Goal: Task Accomplishment & Management: Use online tool/utility

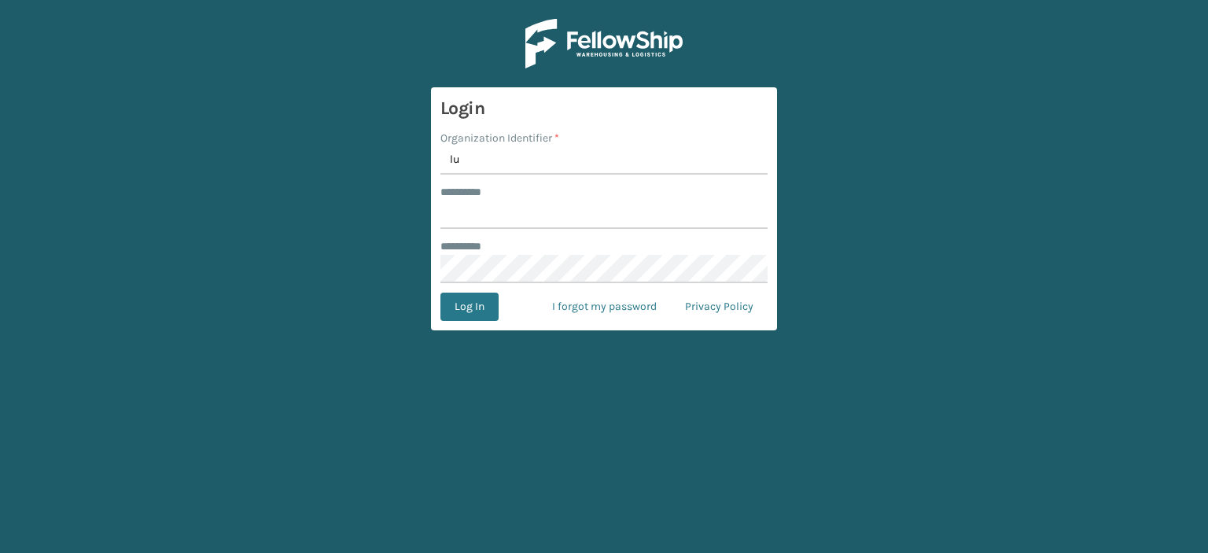
type input "l"
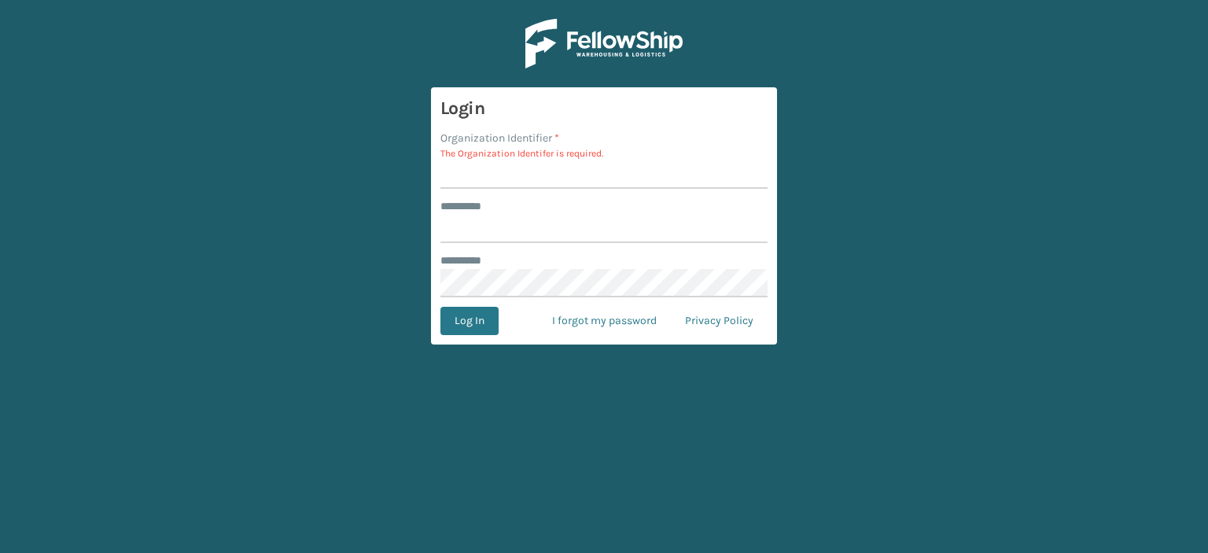
click at [537, 177] on input "Organization Identifier *" at bounding box center [604, 174] width 327 height 28
type input "fellowship - east"
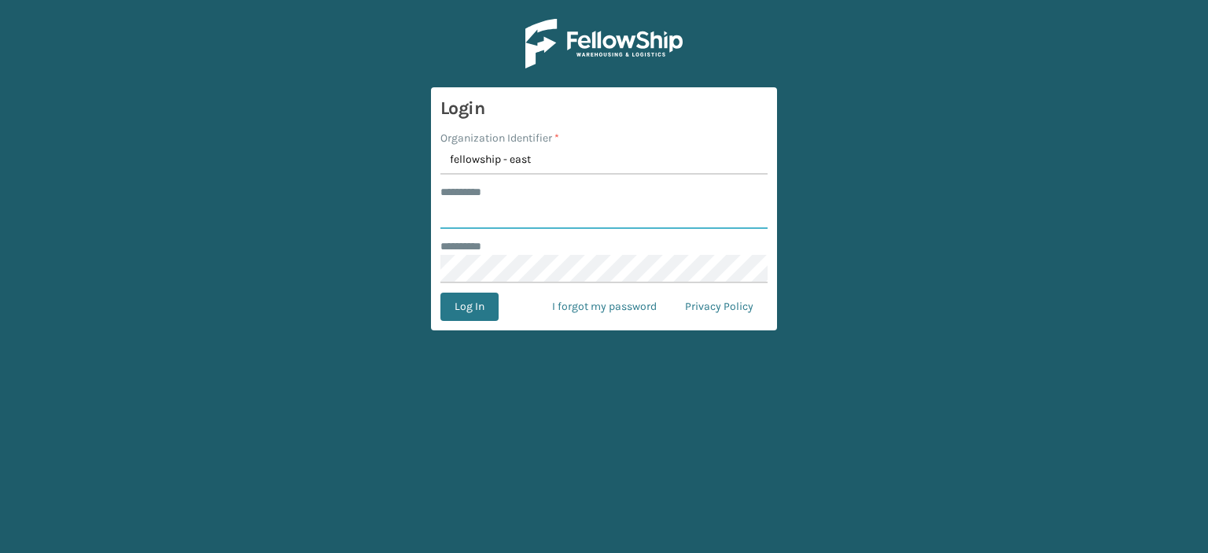
click at [541, 216] on input "******** *" at bounding box center [604, 215] width 327 height 28
type input "****"
click at [441, 293] on button "Log In" at bounding box center [470, 307] width 58 height 28
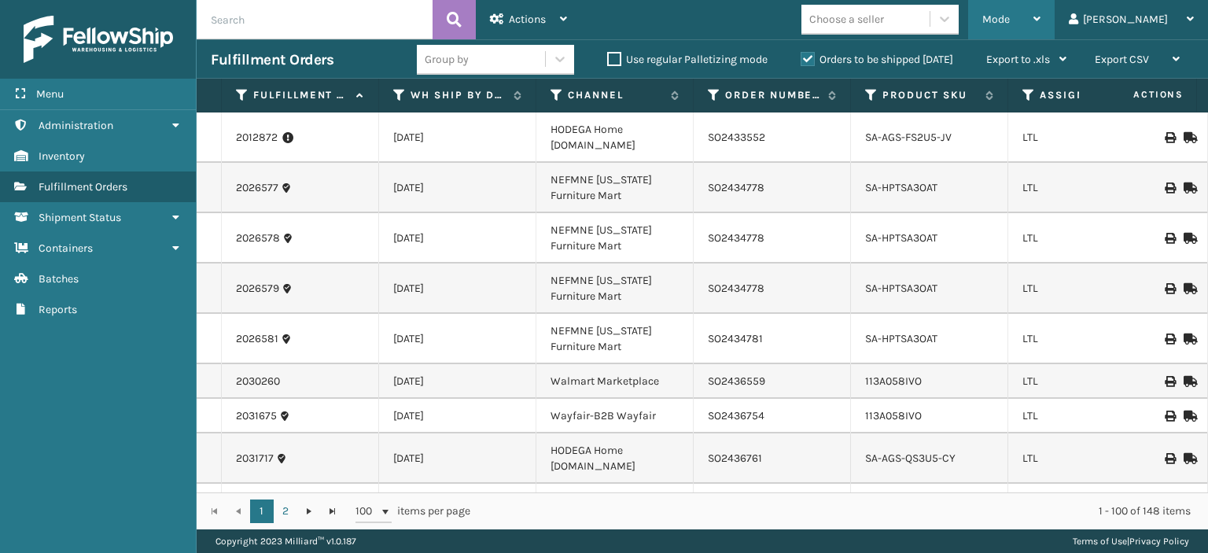
click at [1010, 18] on span "Mode" at bounding box center [997, 19] width 28 height 13
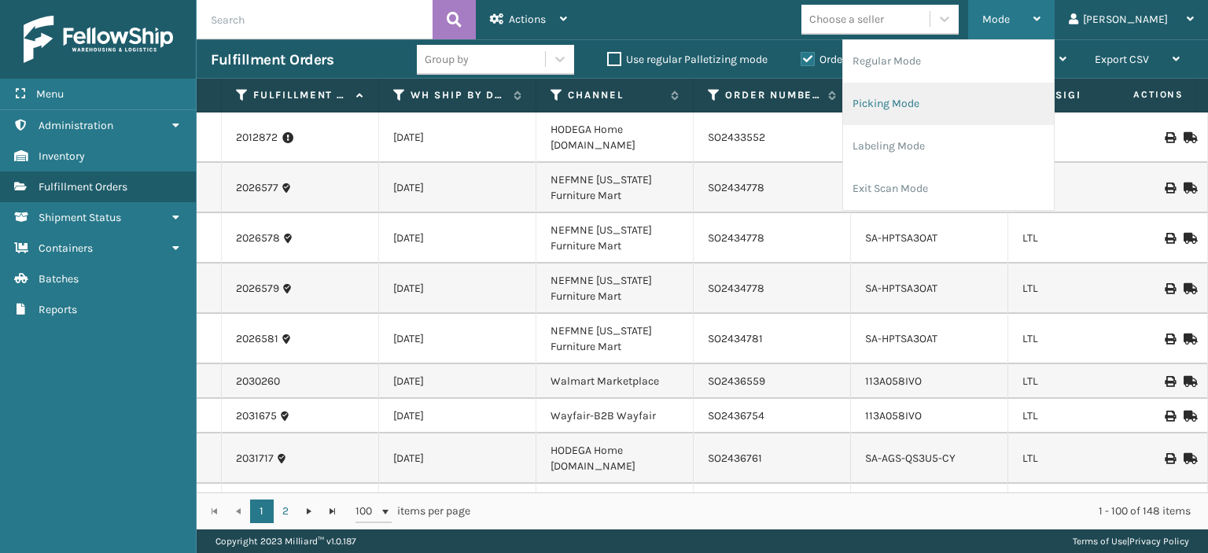
click at [1000, 101] on li "Picking Mode" at bounding box center [948, 104] width 211 height 42
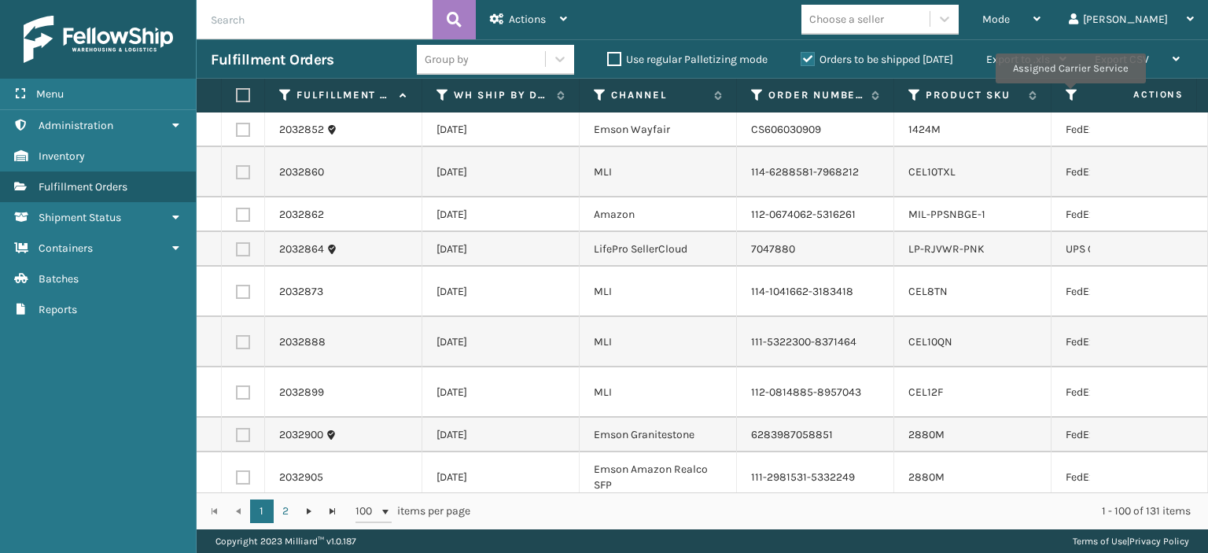
click at [1070, 94] on icon at bounding box center [1072, 95] width 13 height 14
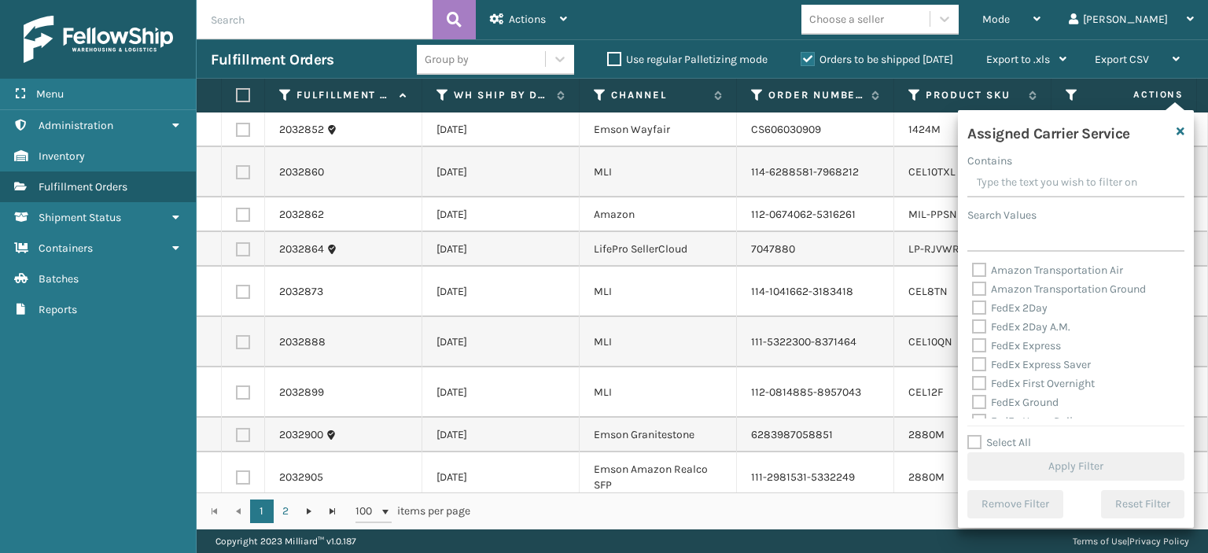
click at [976, 308] on label "FedEx 2Day" at bounding box center [1010, 307] width 76 height 13
click at [973, 308] on input "FedEx 2Day" at bounding box center [972, 304] width 1 height 10
checkbox input "true"
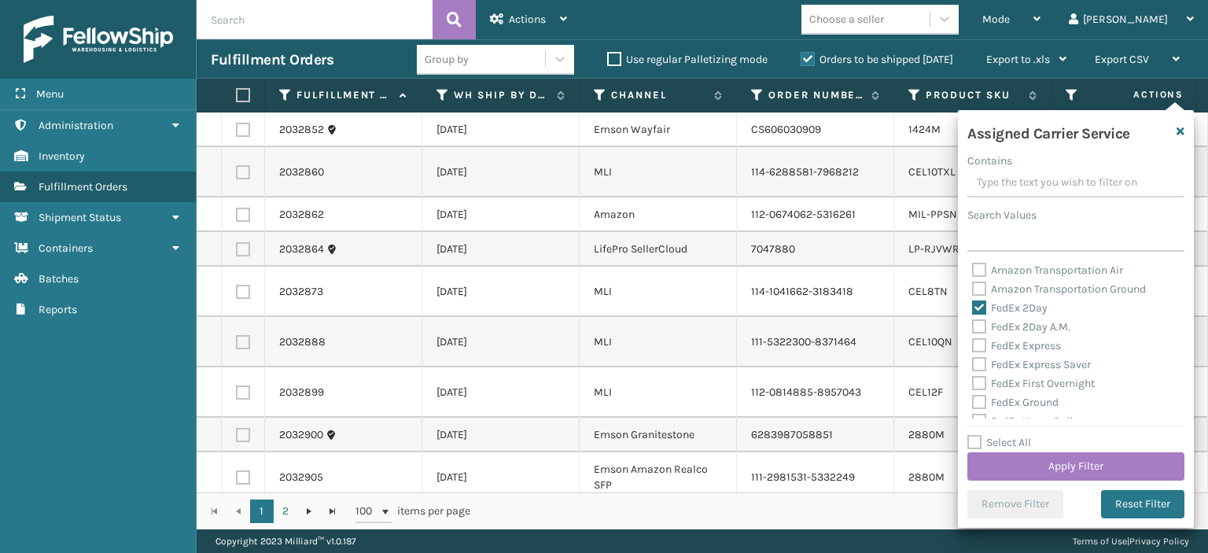
click at [976, 324] on label "FedEx 2Day A.M." at bounding box center [1021, 326] width 98 height 13
click at [973, 324] on input "FedEx 2Day A.M." at bounding box center [972, 323] width 1 height 10
checkbox input "true"
click at [976, 345] on label "FedEx Express" at bounding box center [1016, 345] width 89 height 13
click at [973, 345] on input "FedEx Express" at bounding box center [972, 342] width 1 height 10
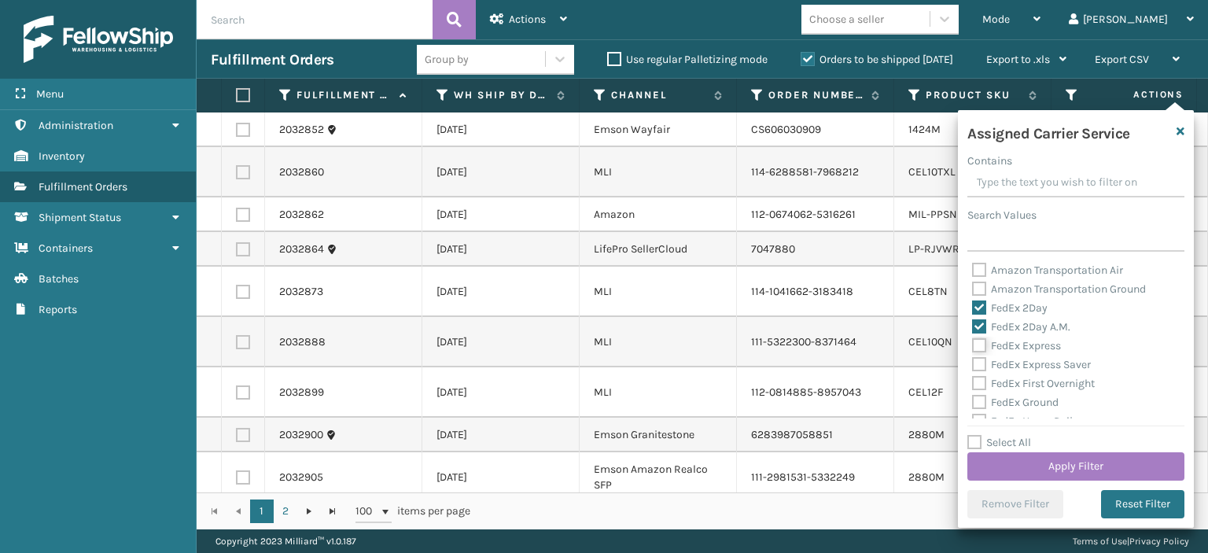
checkbox input "true"
click at [977, 362] on label "FedEx Express Saver" at bounding box center [1031, 364] width 119 height 13
click at [973, 362] on input "FedEx Express Saver" at bounding box center [972, 361] width 1 height 10
checkbox input "true"
click at [976, 379] on label "FedEx First Overnight" at bounding box center [1033, 383] width 123 height 13
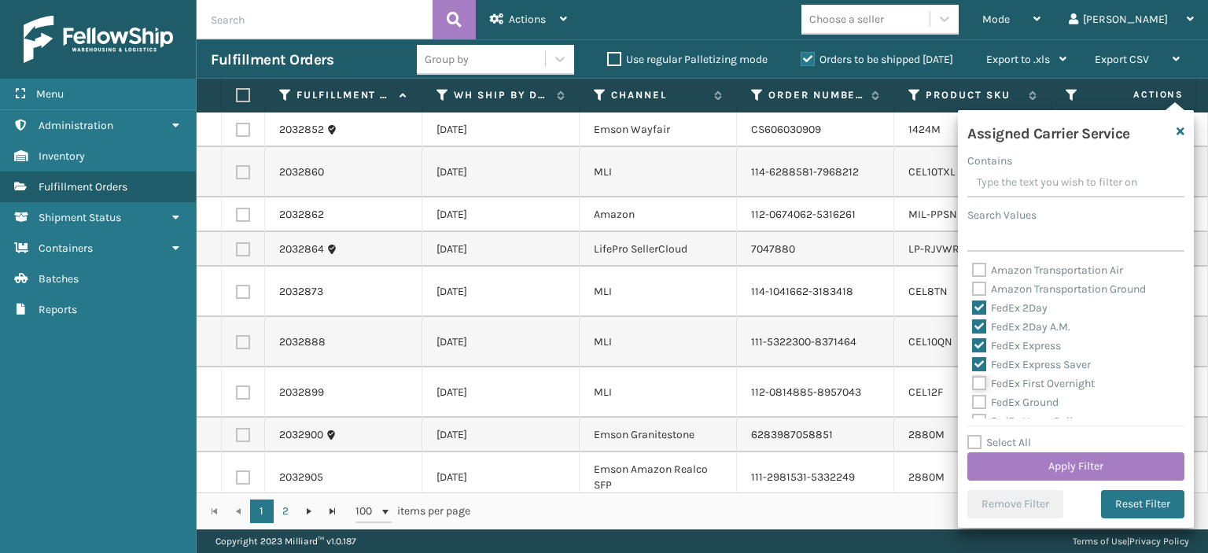
click at [973, 379] on input "FedEx First Overnight" at bounding box center [972, 379] width 1 height 10
checkbox input "true"
click at [976, 396] on label "FedEx Ground" at bounding box center [1015, 402] width 87 height 13
click at [973, 396] on input "FedEx Ground" at bounding box center [972, 398] width 1 height 10
checkbox input "true"
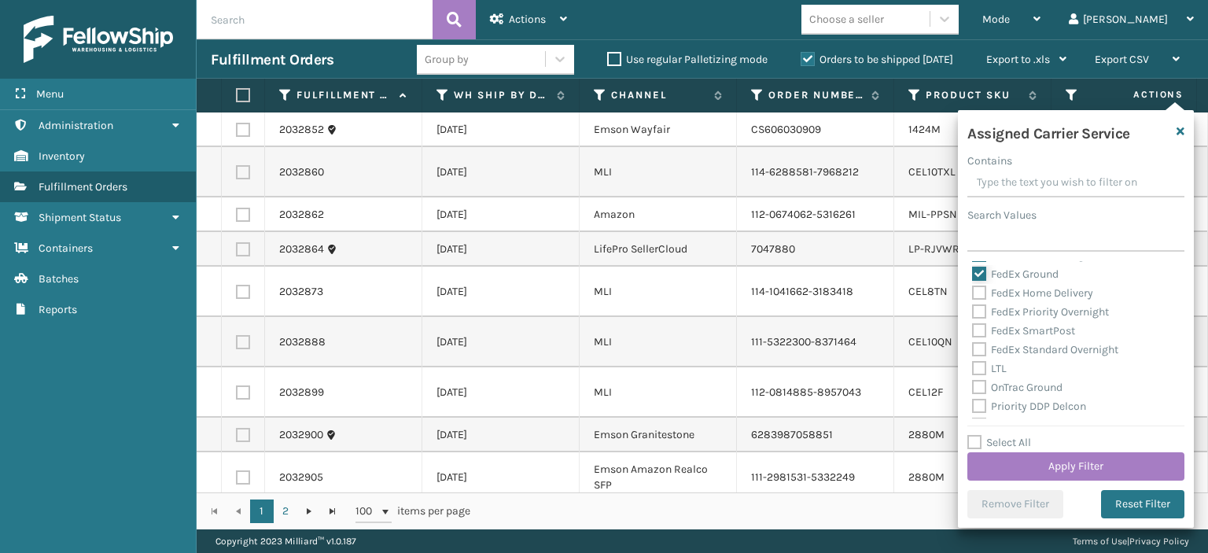
scroll to position [126, 0]
click at [979, 298] on label "FedEx Home Delivery" at bounding box center [1032, 295] width 121 height 13
click at [973, 297] on input "FedEx Home Delivery" at bounding box center [972, 291] width 1 height 10
checkbox input "true"
click at [976, 319] on label "FedEx Priority Overnight" at bounding box center [1040, 314] width 137 height 13
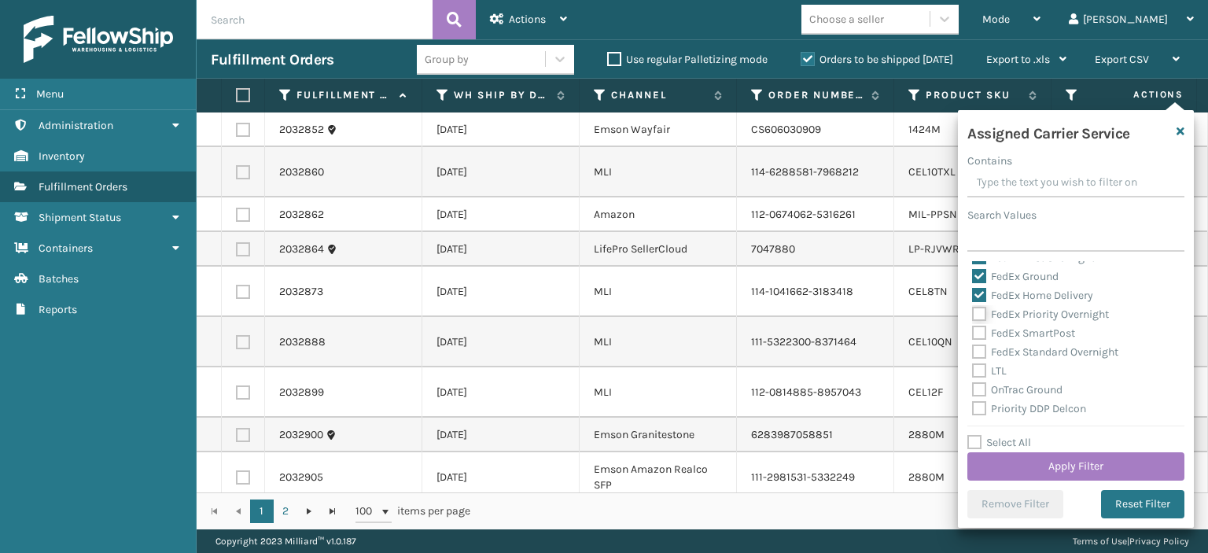
click at [973, 315] on input "FedEx Priority Overnight" at bounding box center [972, 310] width 1 height 10
checkbox input "true"
click at [976, 333] on label "FedEx SmartPost" at bounding box center [1023, 332] width 103 height 13
click at [973, 333] on input "FedEx SmartPost" at bounding box center [972, 329] width 1 height 10
checkbox input "true"
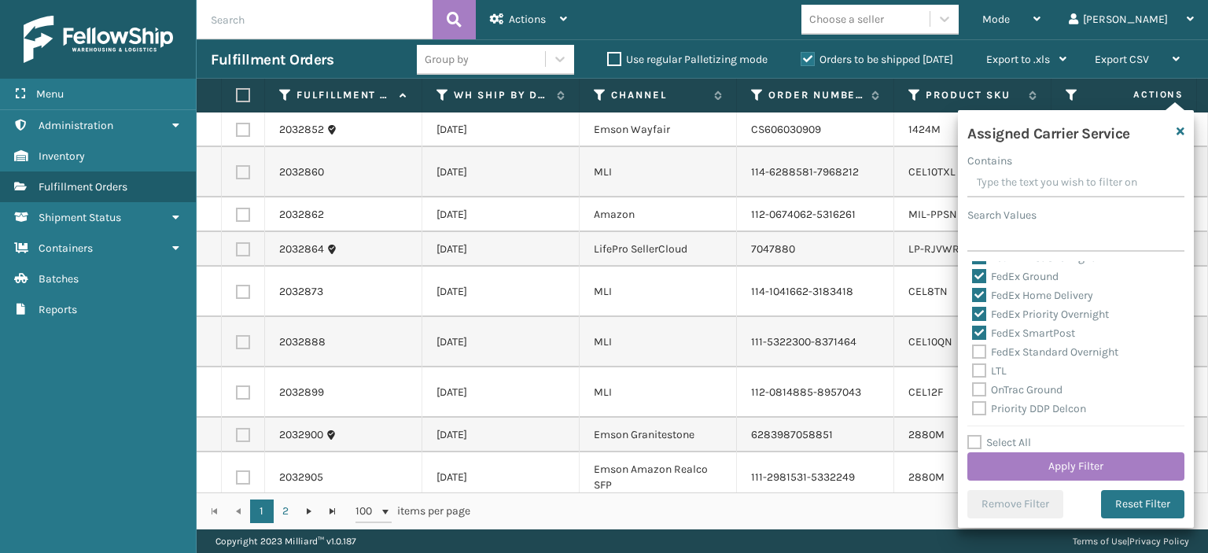
click at [976, 355] on label "FedEx Standard Overnight" at bounding box center [1045, 351] width 146 height 13
click at [973, 353] on input "FedEx Standard Overnight" at bounding box center [972, 348] width 1 height 10
checkbox input "true"
click at [1027, 459] on button "Apply Filter" at bounding box center [1076, 466] width 217 height 28
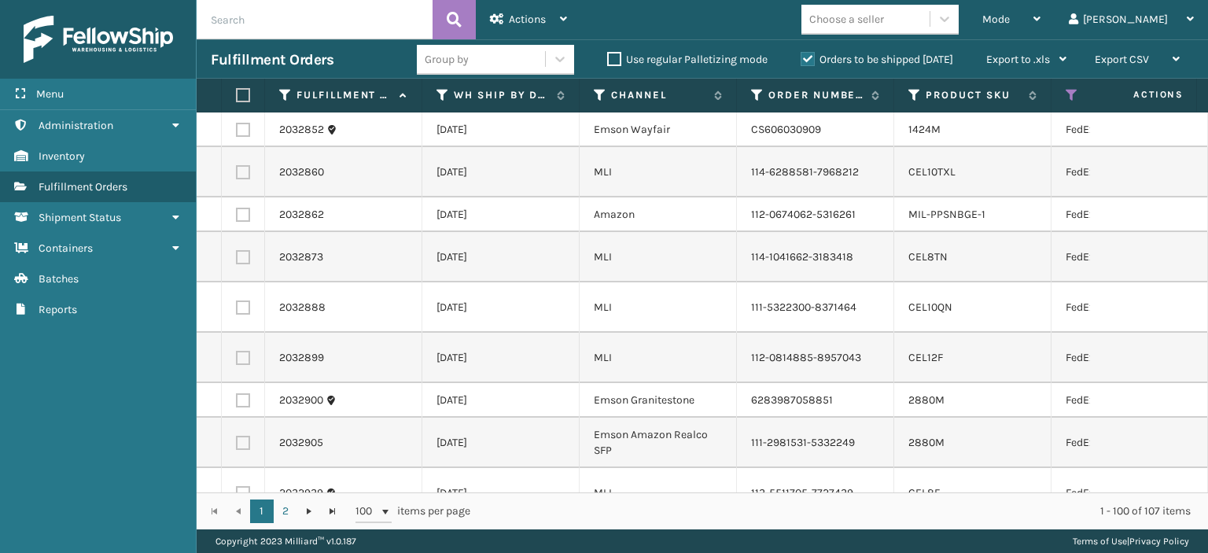
click at [242, 97] on label at bounding box center [240, 95] width 9 height 14
click at [237, 97] on input "checkbox" at bounding box center [236, 95] width 1 height 10
checkbox input "true"
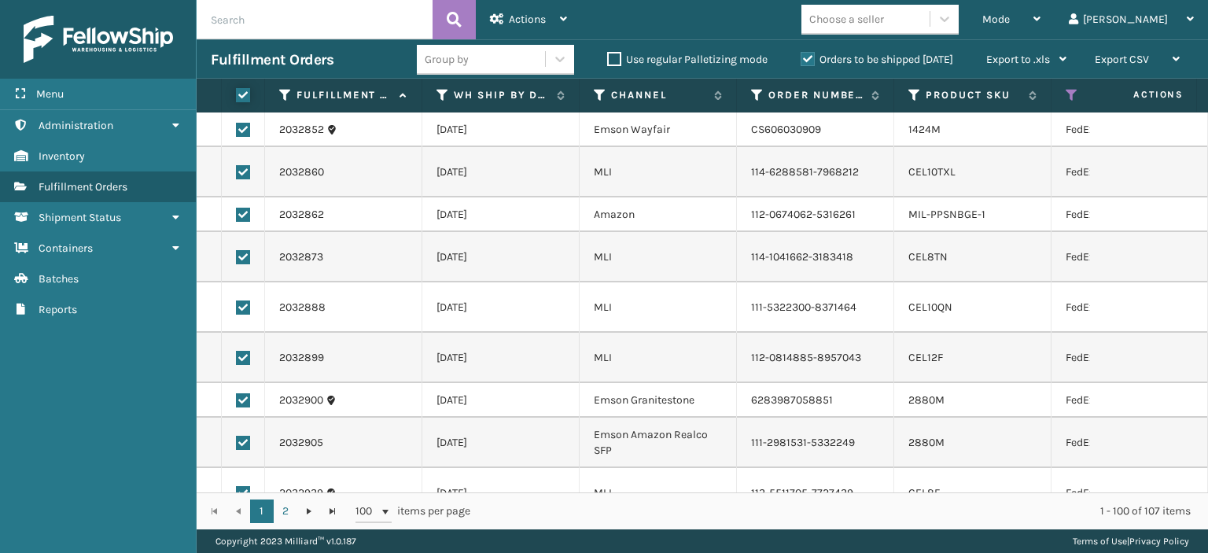
checkbox input "true"
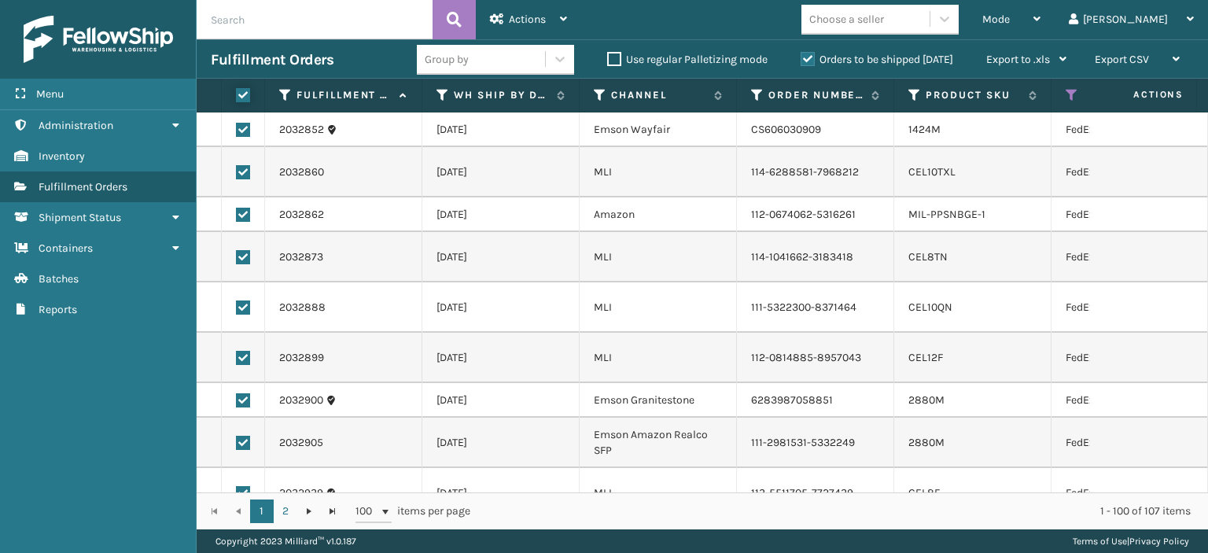
checkbox input "true"
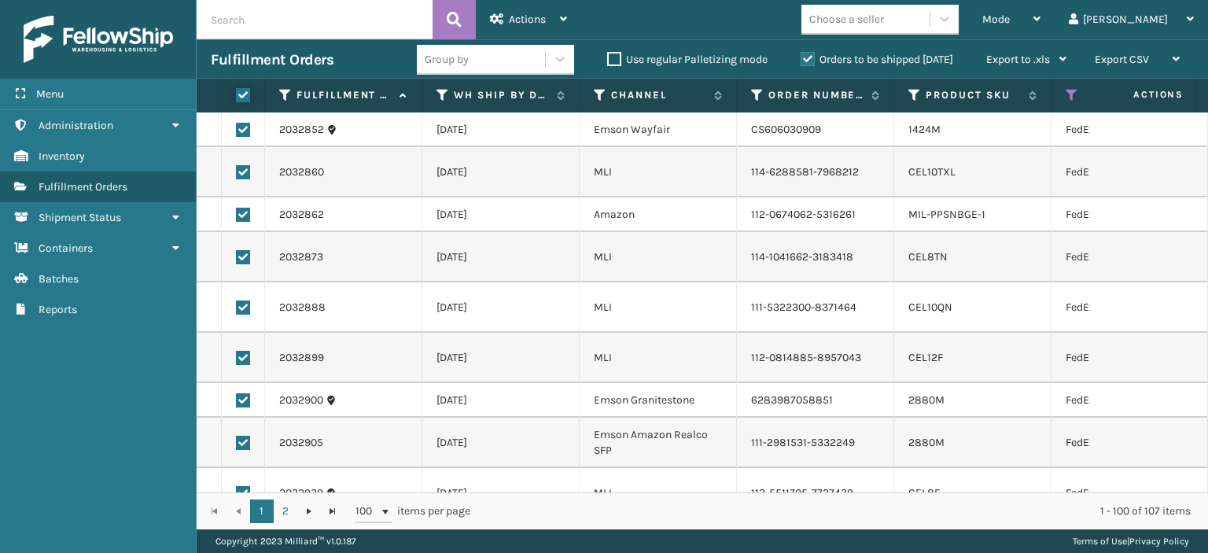
checkbox input "true"
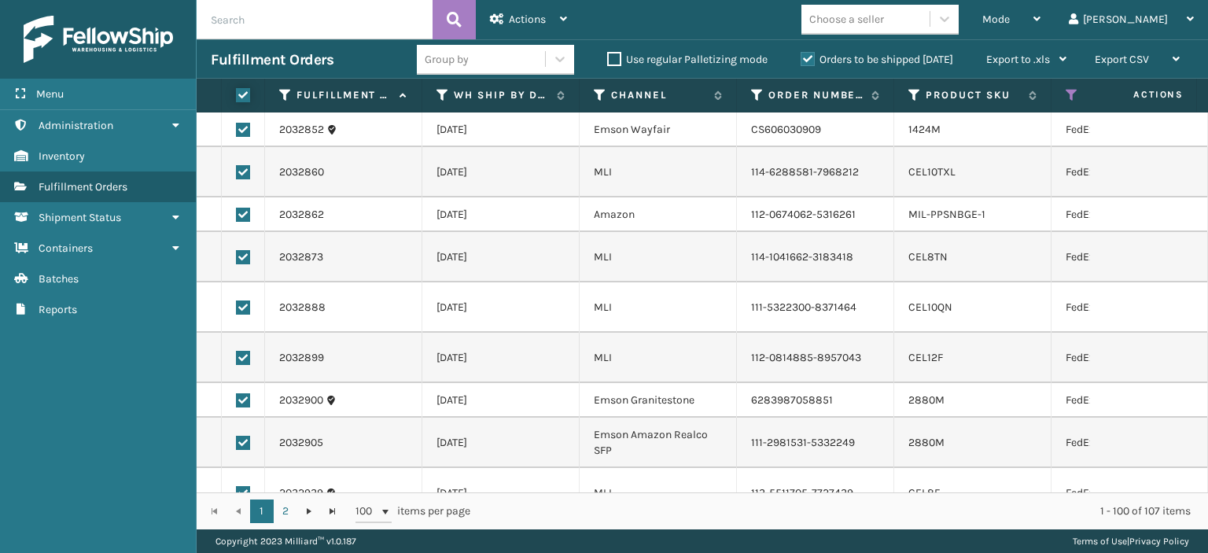
checkbox input "true"
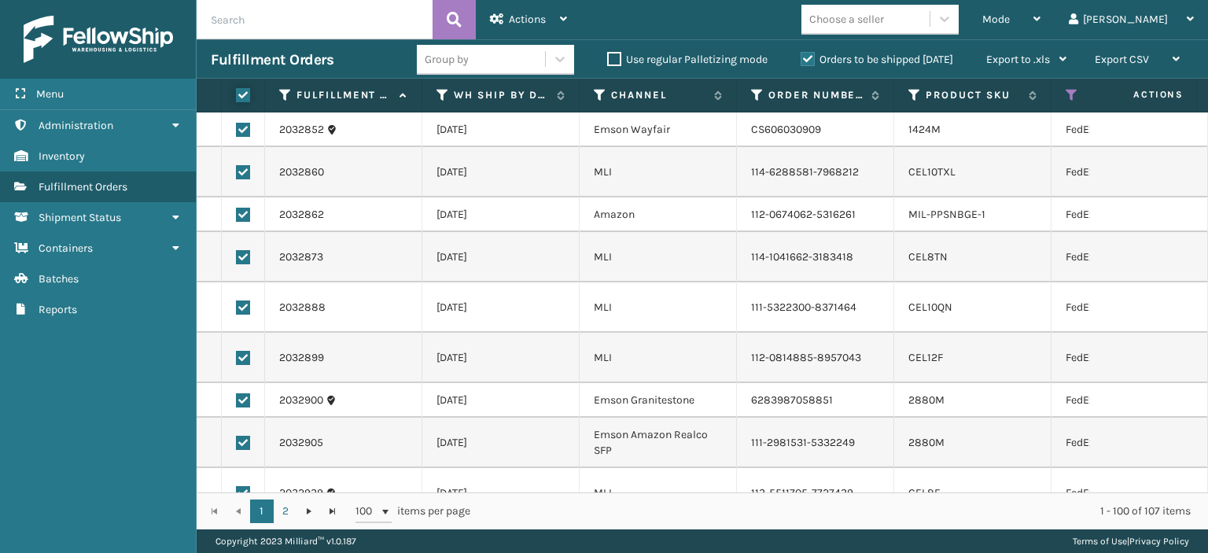
checkbox input "true"
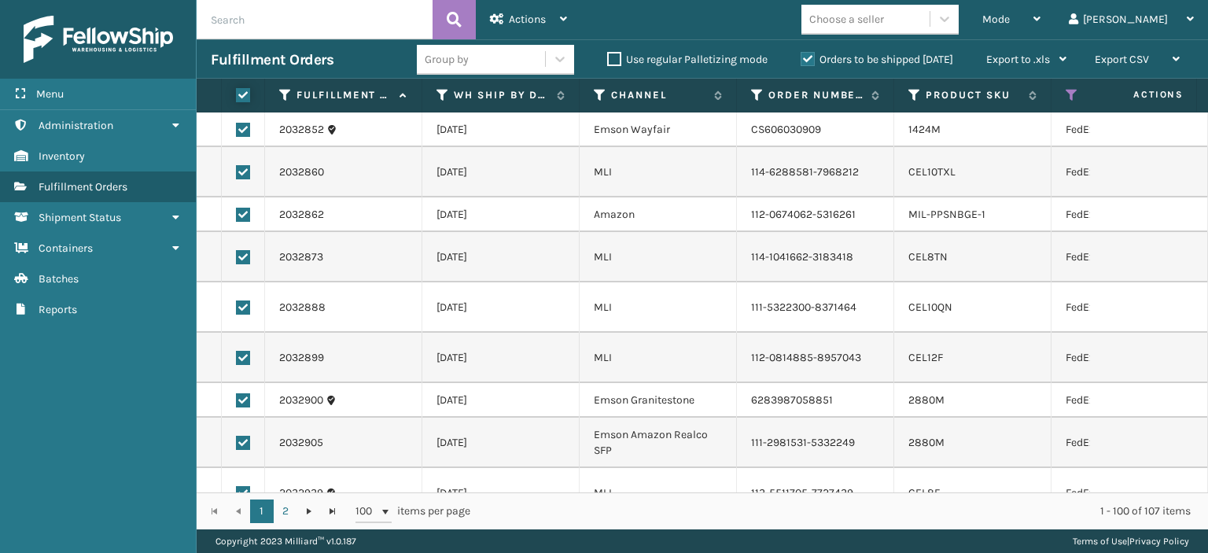
checkbox input "true"
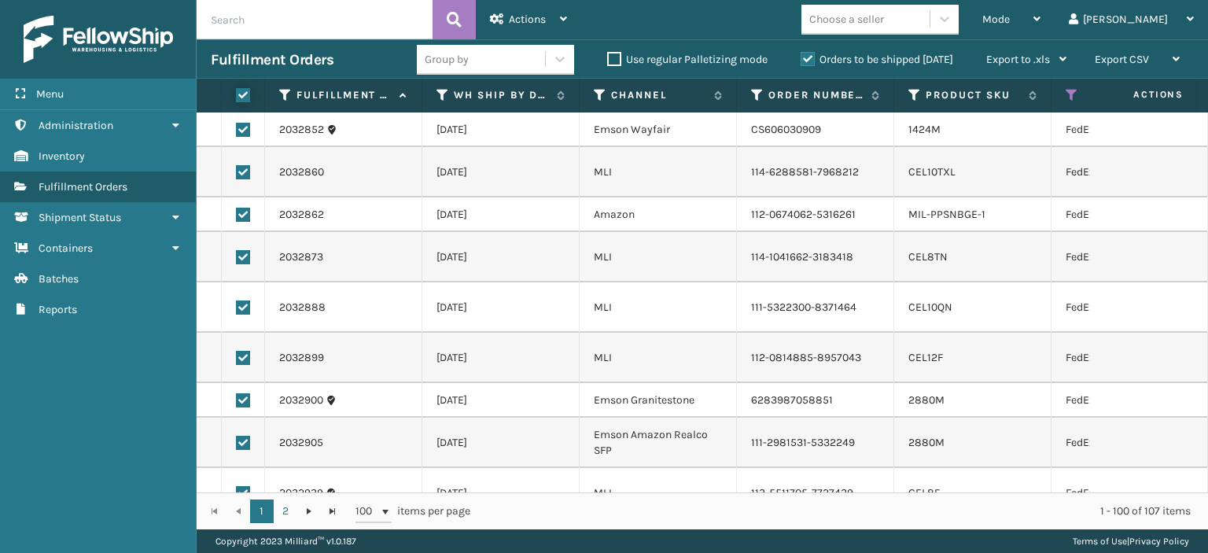
checkbox input "true"
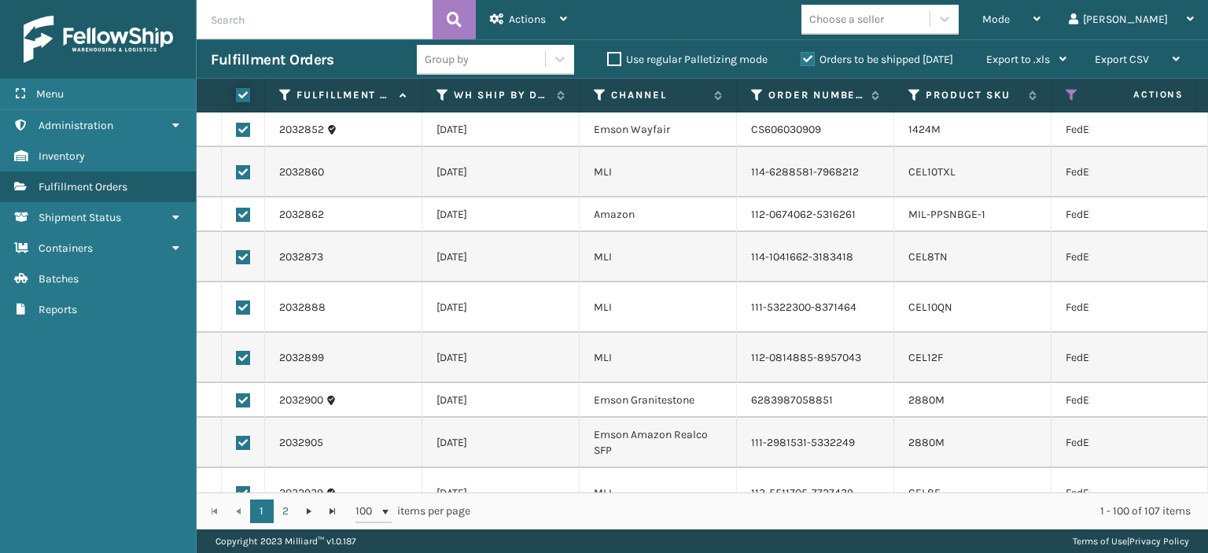
checkbox input "true"
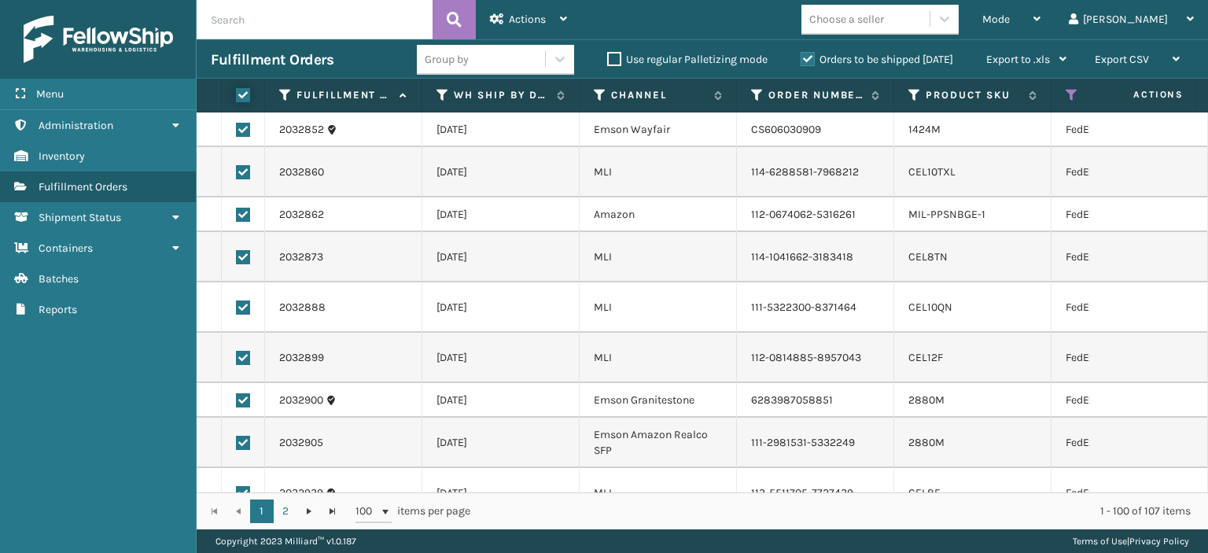
checkbox input "true"
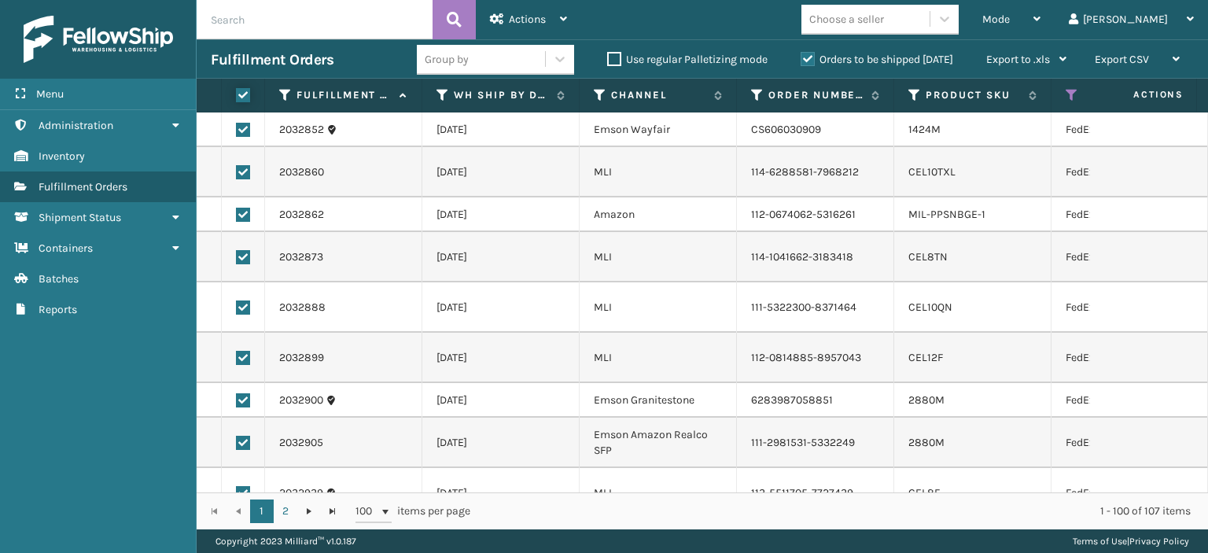
checkbox input "true"
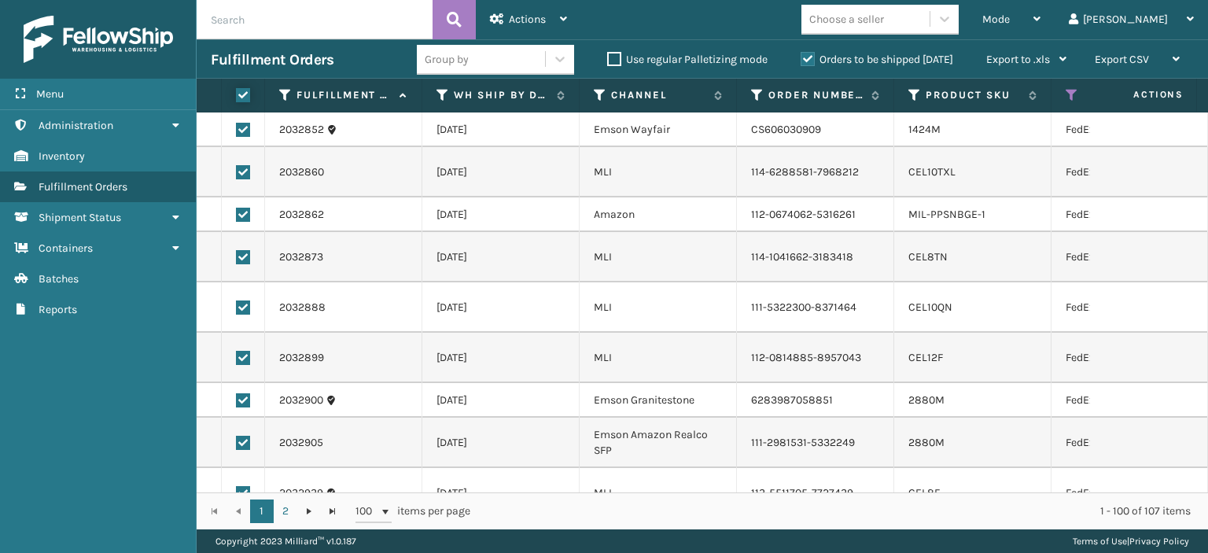
checkbox input "true"
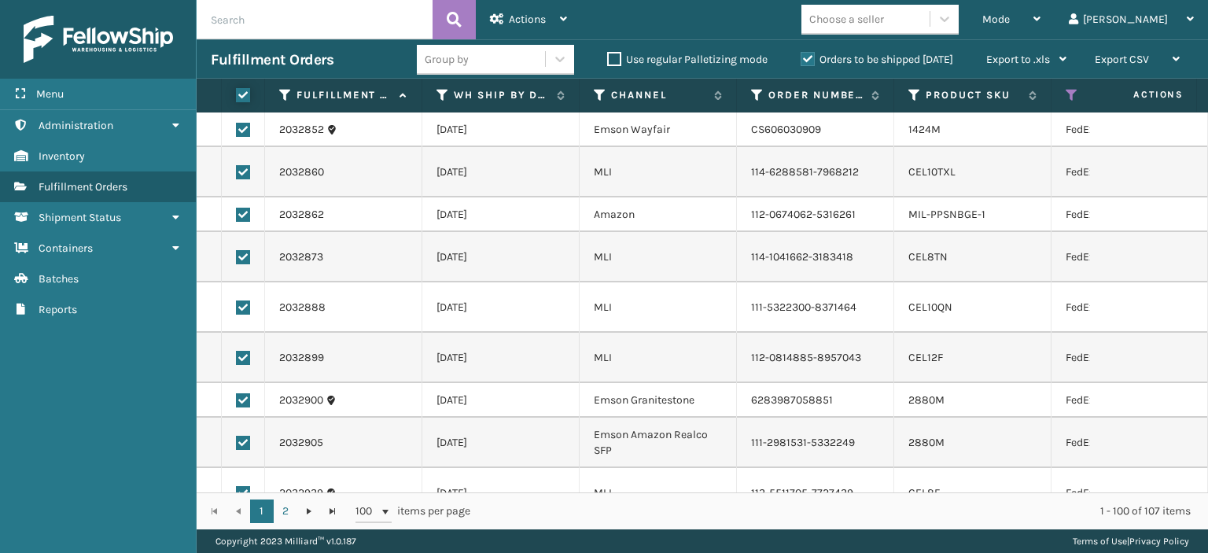
checkbox input "true"
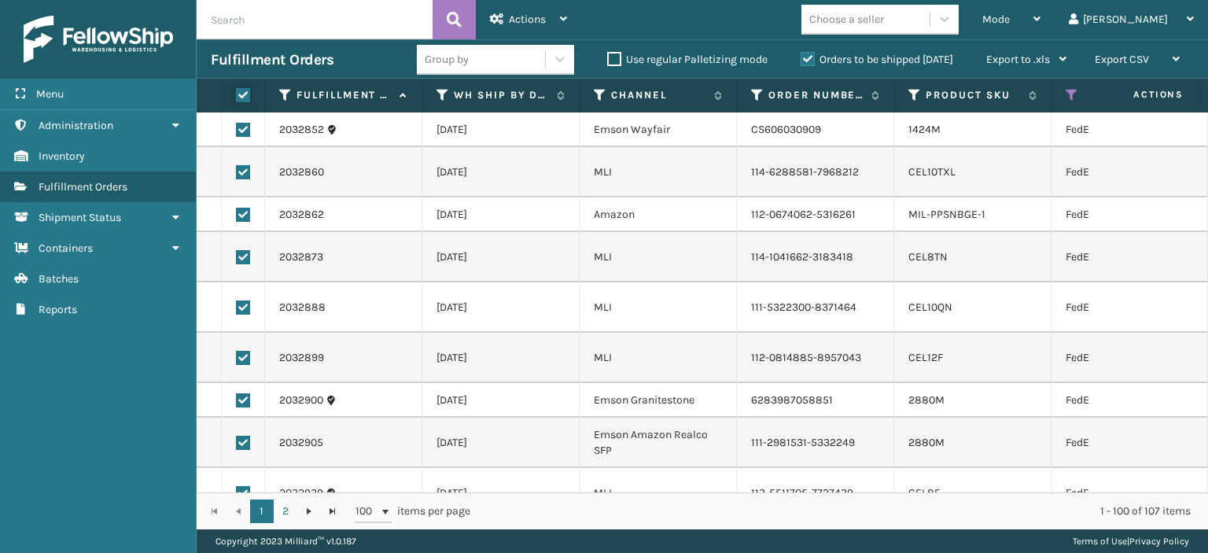
checkbox input "true"
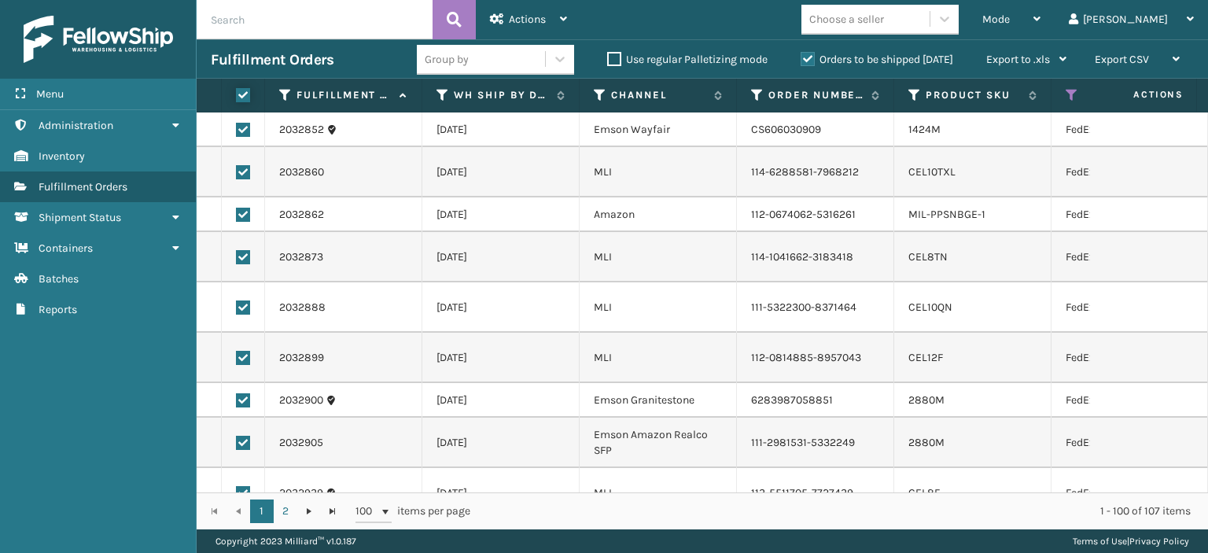
checkbox input "true"
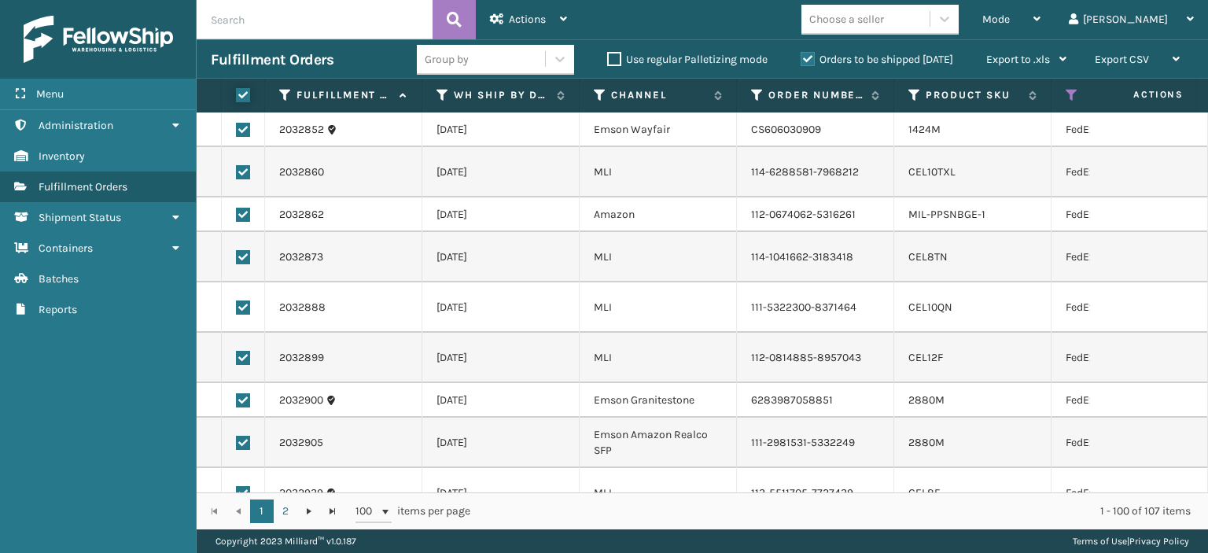
checkbox input "true"
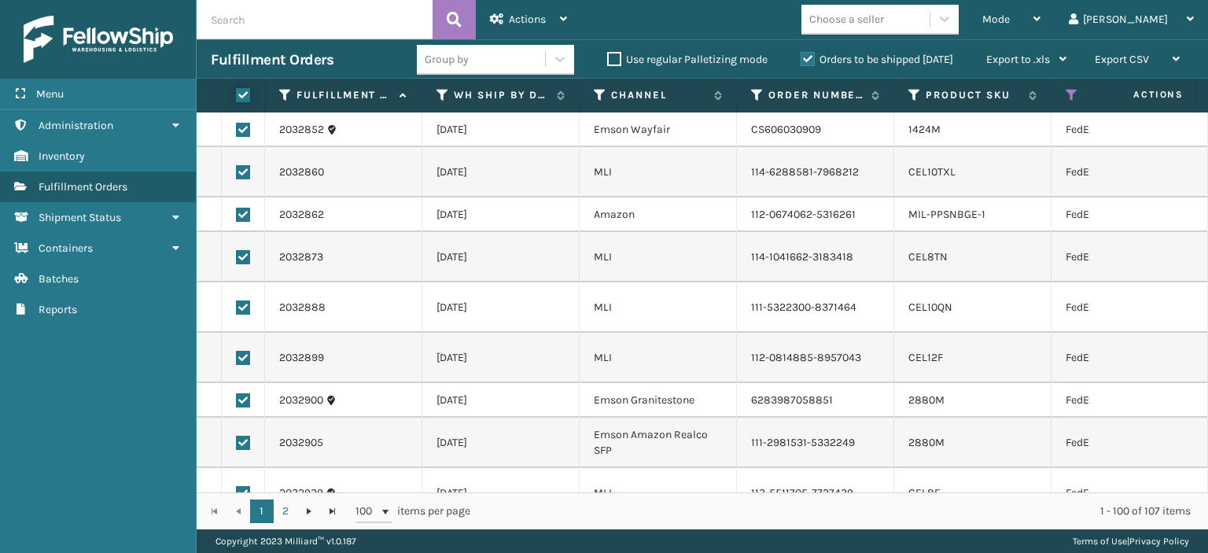
checkbox input "true"
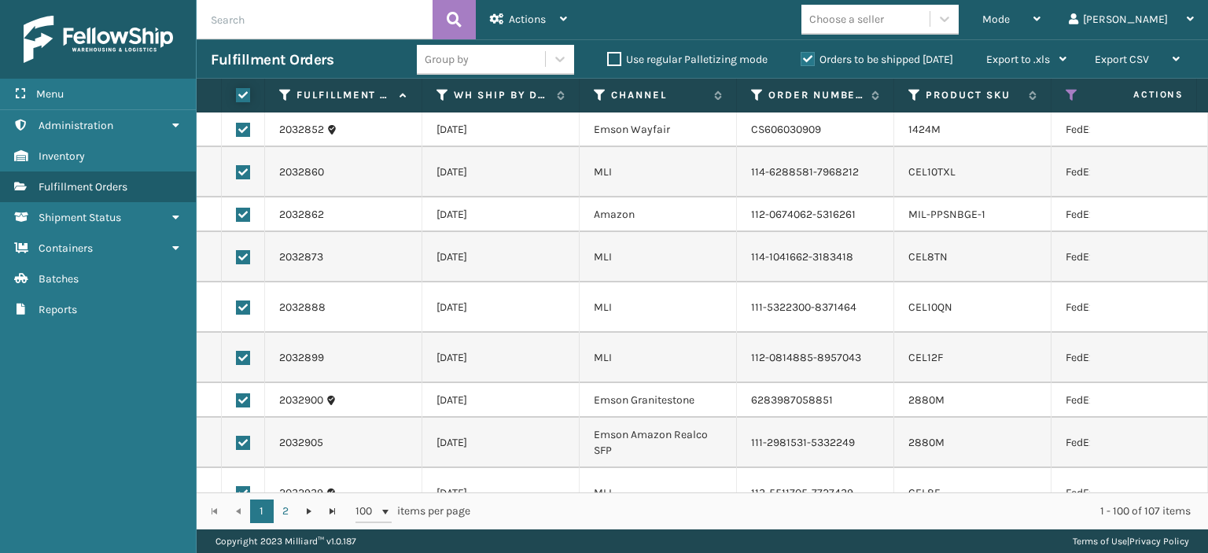
checkbox input "true"
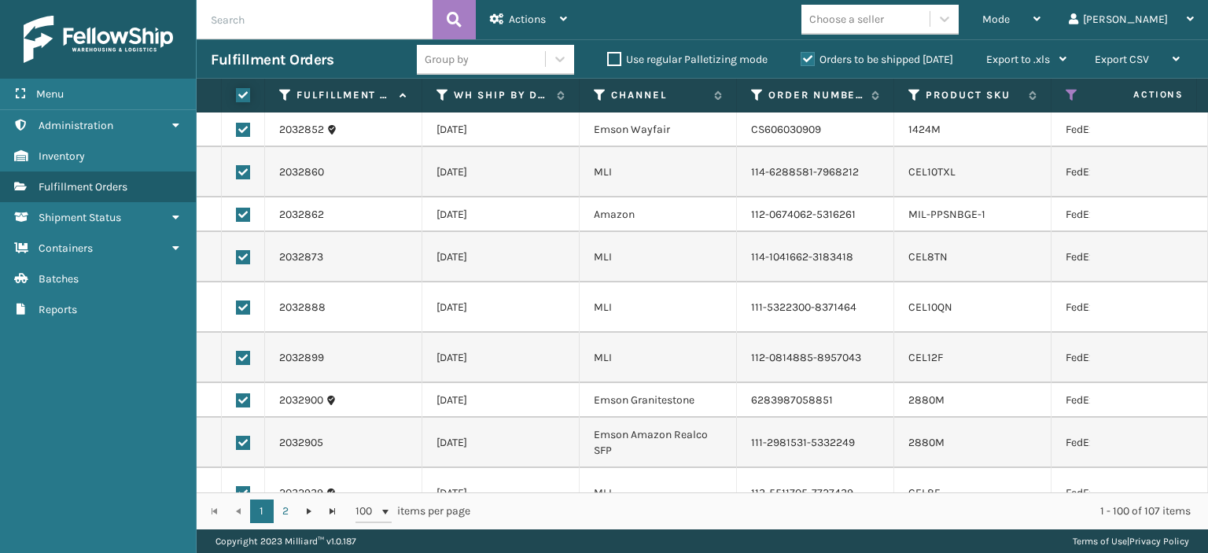
checkbox input "true"
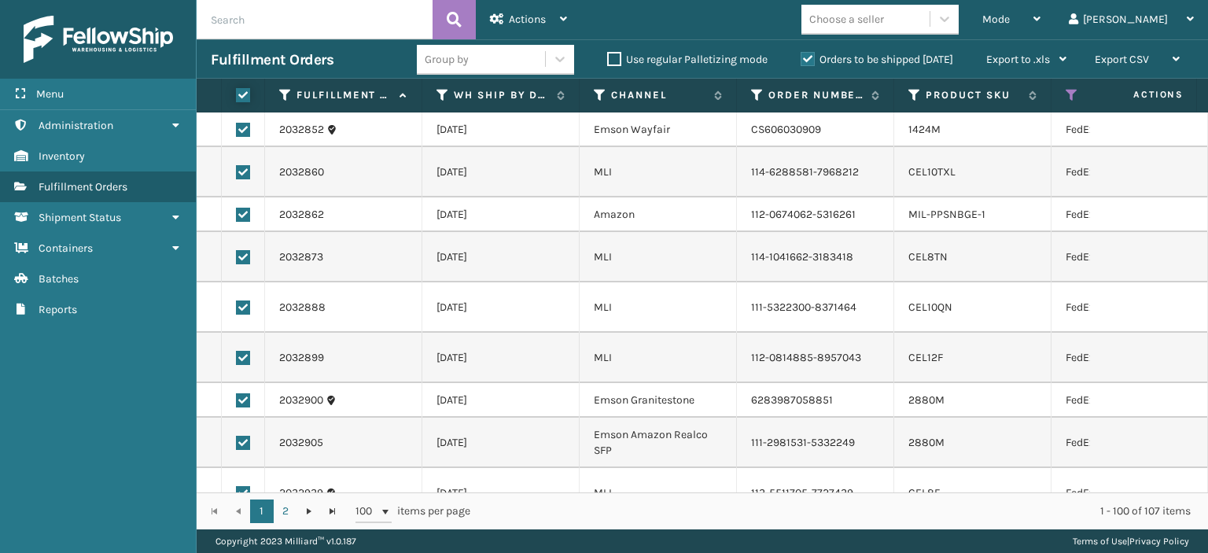
checkbox input "true"
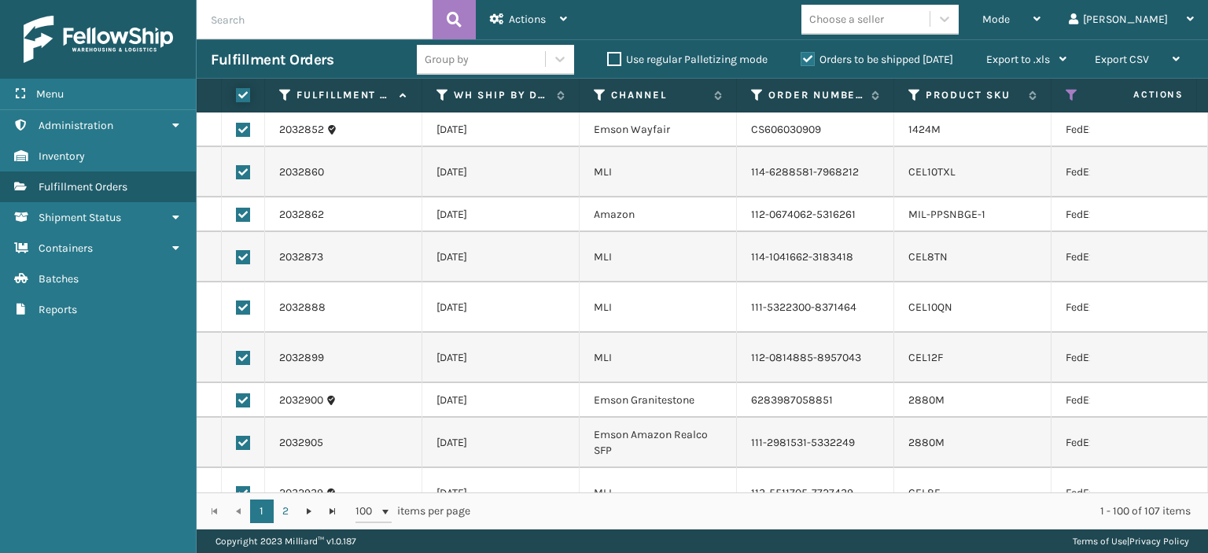
checkbox input "true"
click at [503, 13] on div "Actions" at bounding box center [528, 19] width 77 height 39
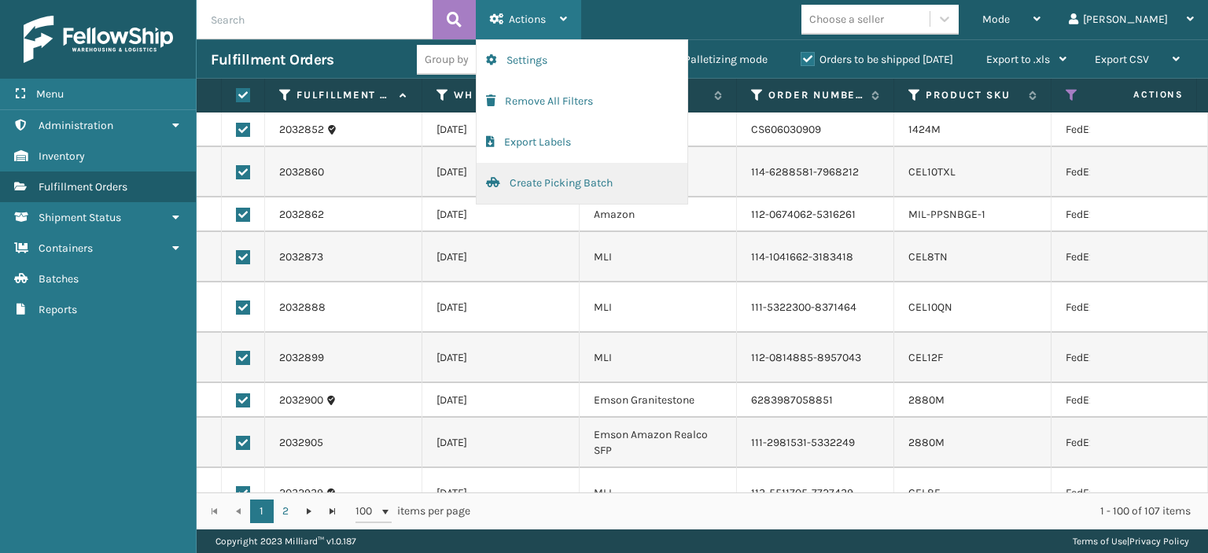
click at [516, 172] on button "Create Picking Batch" at bounding box center [582, 183] width 211 height 41
